Goal: Transaction & Acquisition: Subscribe to service/newsletter

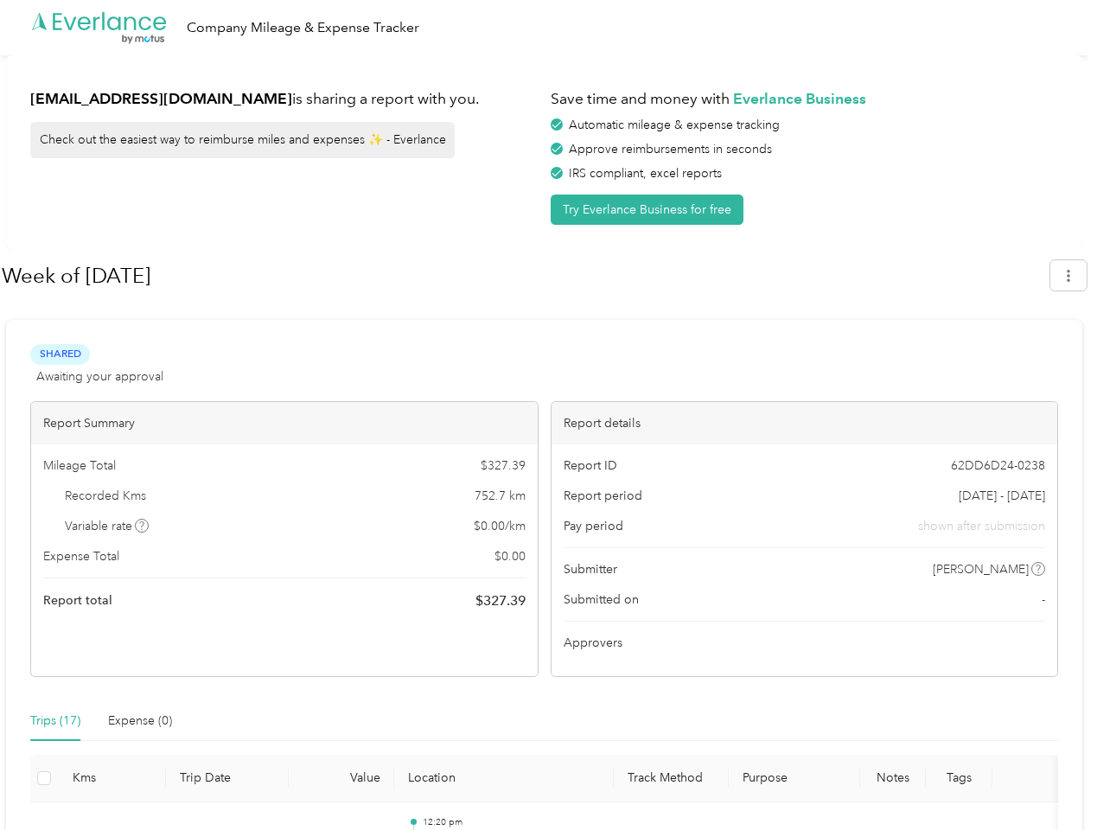
click at [552, 415] on div "Report details" at bounding box center [805, 423] width 507 height 42
click at [548, 28] on div ".cls-1 { fill: #00adee; } .cls-2 { fill: #fff; } .cls-3 { fill: #707372; } .cls…" at bounding box center [544, 27] width 1089 height 55
click at [650, 209] on button "Try Everlance Business for free" at bounding box center [647, 210] width 193 height 30
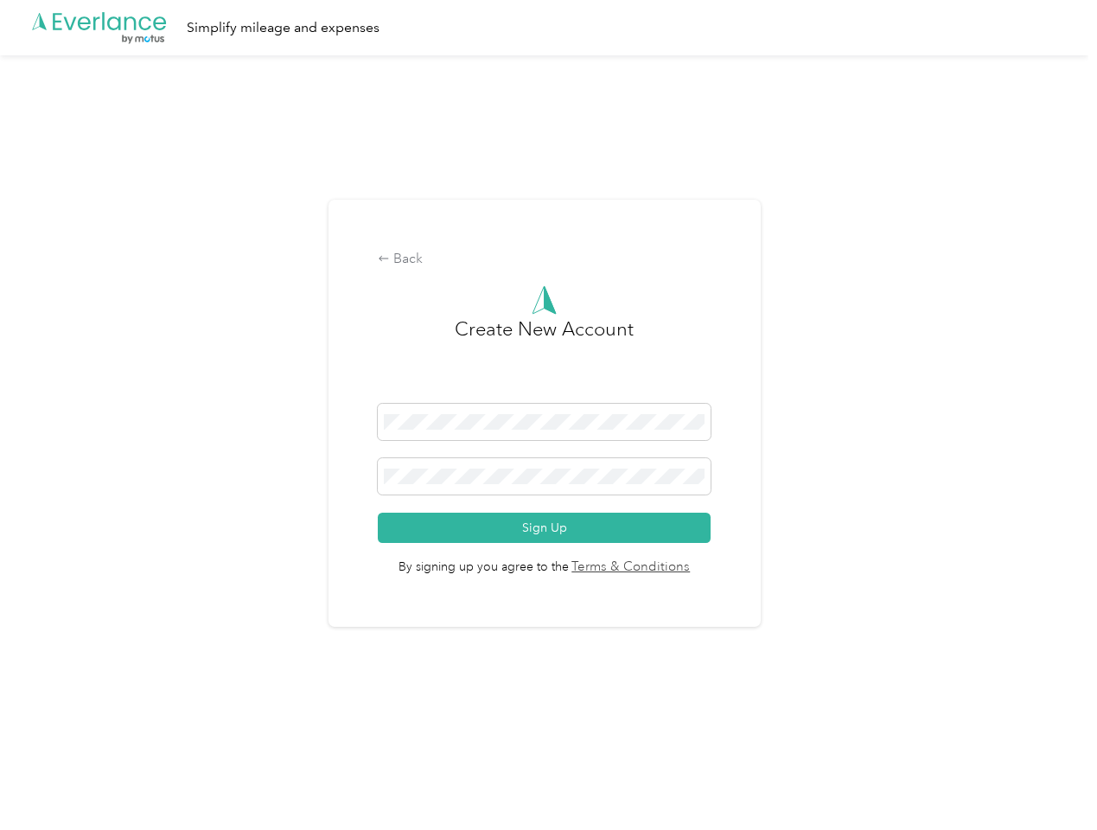
click at [525, 276] on div "Back Create New Account Sign Up By signing up you agree to the Terms & Conditio…" at bounding box center [545, 414] width 432 height 428
click at [1077, 275] on div "Back Create New Account Sign Up By signing up you agree to the Terms & Conditio…" at bounding box center [544, 420] width 1089 height 731
click at [143, 526] on div "Back Create New Account Sign Up By signing up you agree to the Terms & Conditio…" at bounding box center [544, 420] width 1089 height 731
click at [681, 569] on link "Terms & Conditions" at bounding box center [630, 568] width 122 height 20
click at [55, 721] on div "Back Create New Account Sign Up By signing up you agree to the Terms & Conditio…" at bounding box center [544, 420] width 1089 height 731
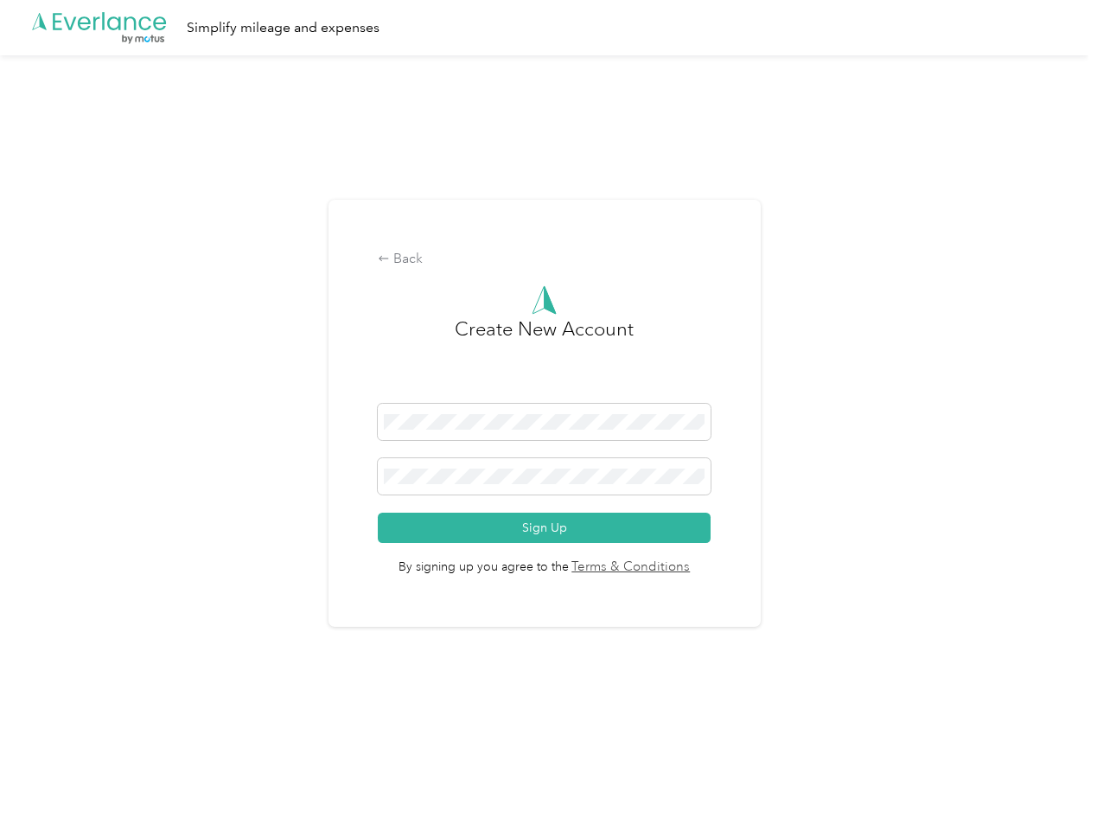
click at [140, 721] on div "Back Create New Account Sign Up By signing up you agree to the Terms & Conditio…" at bounding box center [544, 420] width 1089 height 731
click at [44, 778] on div "Back Create New Account Sign Up By signing up you agree to the Terms & Conditio…" at bounding box center [544, 420] width 1089 height 731
